Goal: Task Accomplishment & Management: Complete application form

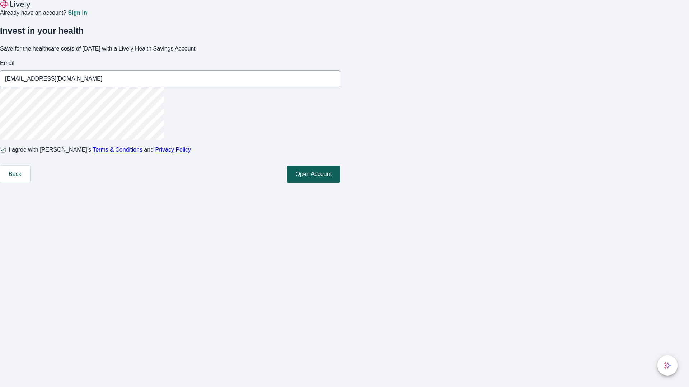
click at [340, 183] on button "Open Account" at bounding box center [313, 174] width 53 height 17
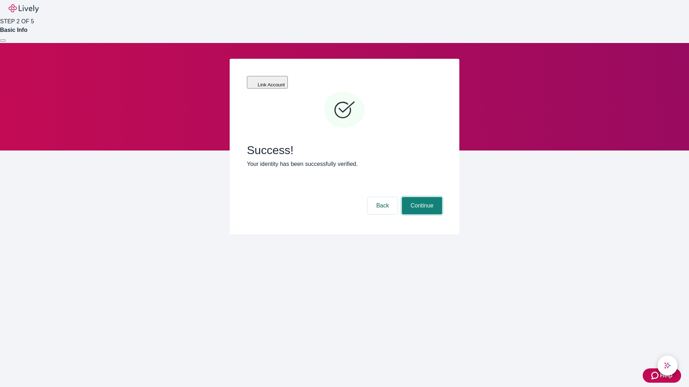
click at [421, 197] on button "Continue" at bounding box center [422, 205] width 40 height 17
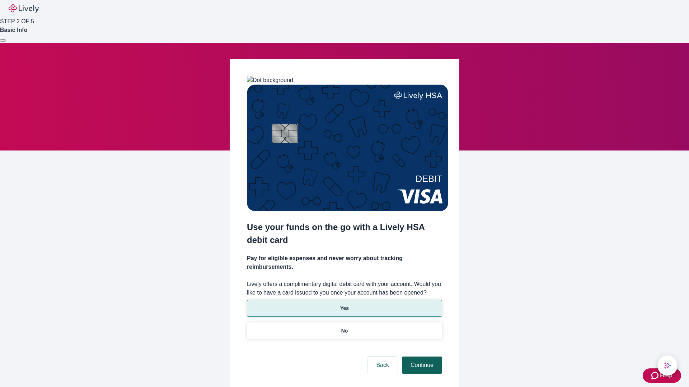
click at [344, 327] on p "No" at bounding box center [344, 331] width 7 height 8
click at [421, 357] on button "Continue" at bounding box center [422, 365] width 40 height 17
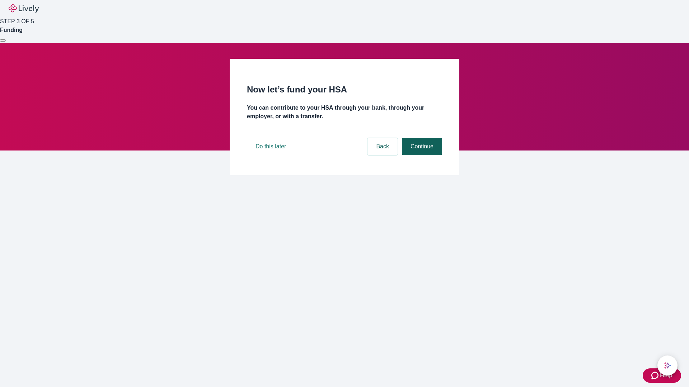
click at [421, 155] on button "Continue" at bounding box center [422, 146] width 40 height 17
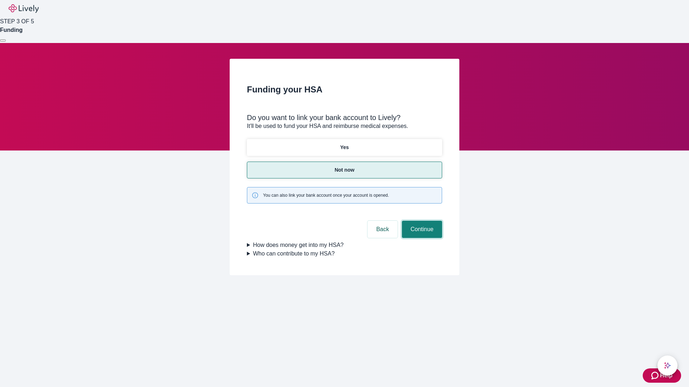
click at [421, 221] on button "Continue" at bounding box center [422, 229] width 40 height 17
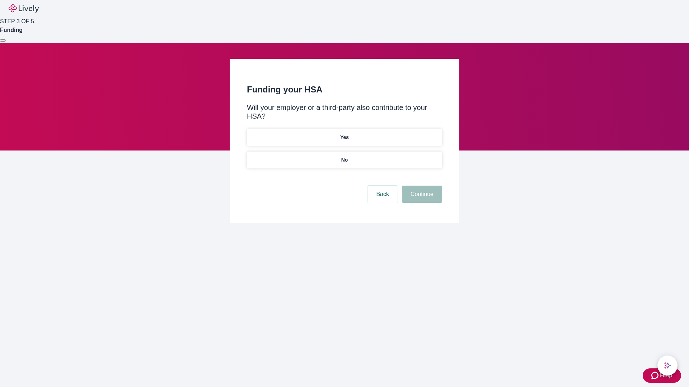
click at [344, 156] on p "No" at bounding box center [344, 160] width 7 height 8
click at [421, 186] on button "Continue" at bounding box center [422, 194] width 40 height 17
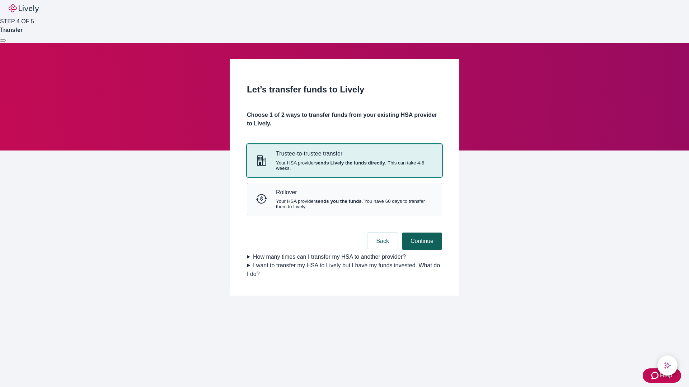
click at [344, 166] on strong "sends Lively the funds directly" at bounding box center [350, 162] width 70 height 5
click at [421, 250] on button "Continue" at bounding box center [422, 241] width 40 height 17
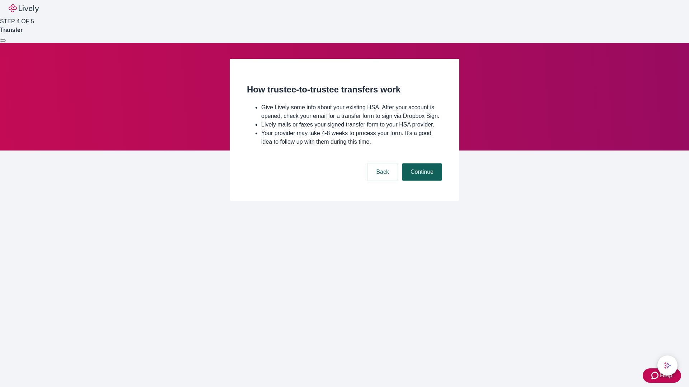
click at [421, 181] on button "Continue" at bounding box center [422, 172] width 40 height 17
